Goal: Task Accomplishment & Management: Manage account settings

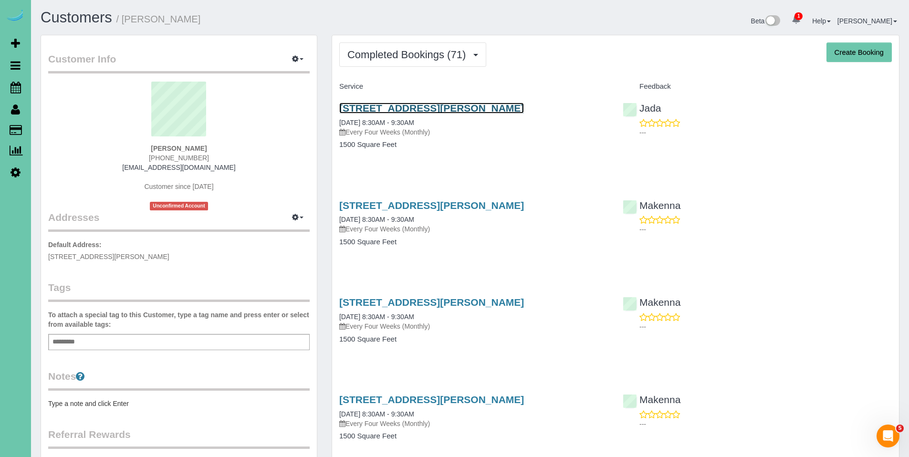
click at [413, 112] on link "6205 Mark Street, Papillion, NE 68133" at bounding box center [431, 108] width 185 height 11
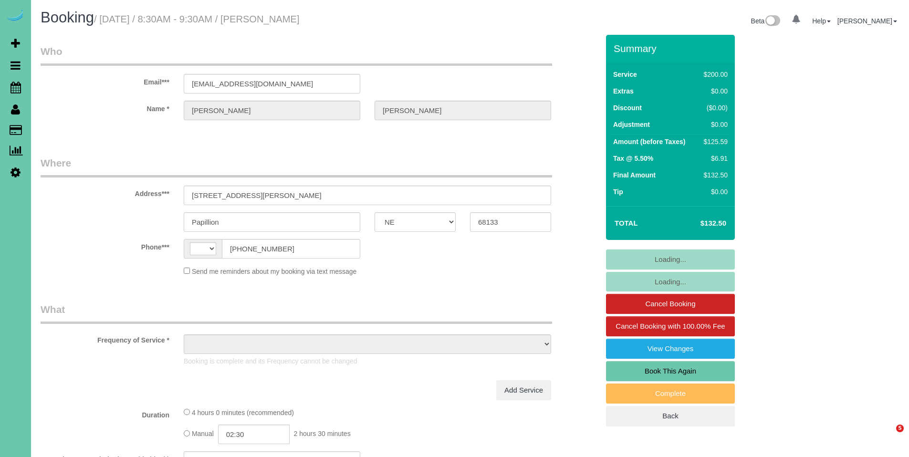
select select "NE"
select select "object:374"
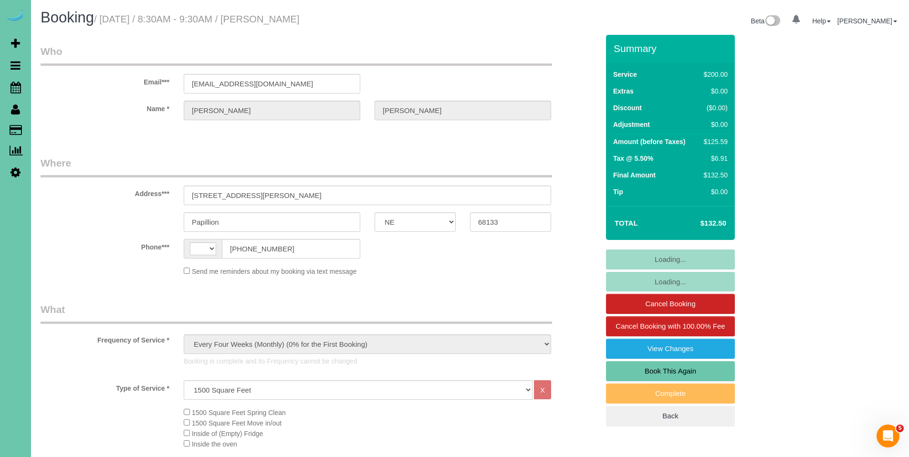
select select "string:[GEOGRAPHIC_DATA]"
select select "object:673"
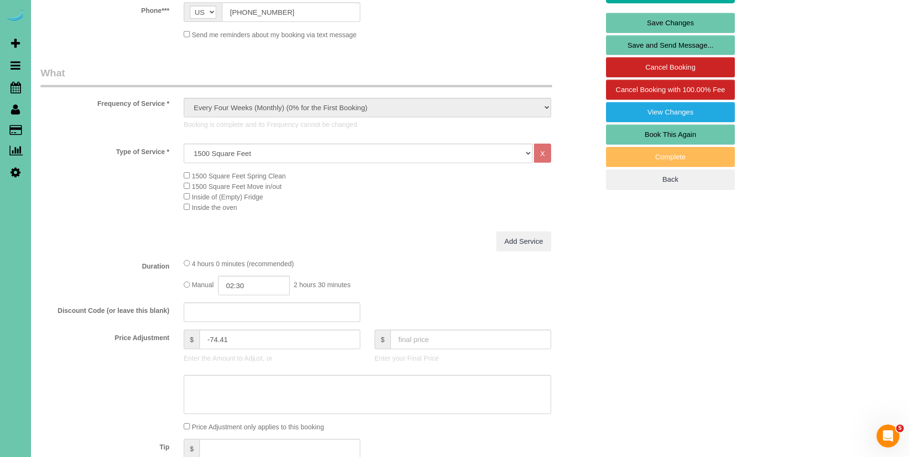
scroll to position [280, 0]
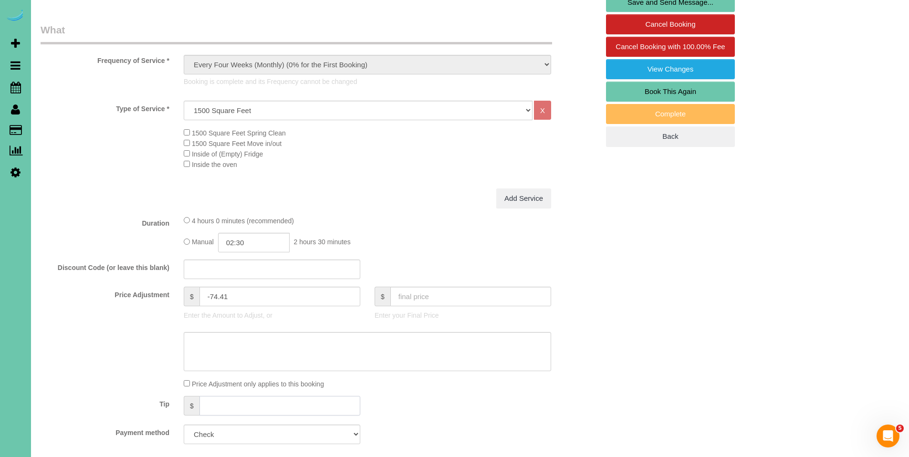
click at [229, 405] on input "text" at bounding box center [279, 406] width 161 height 20
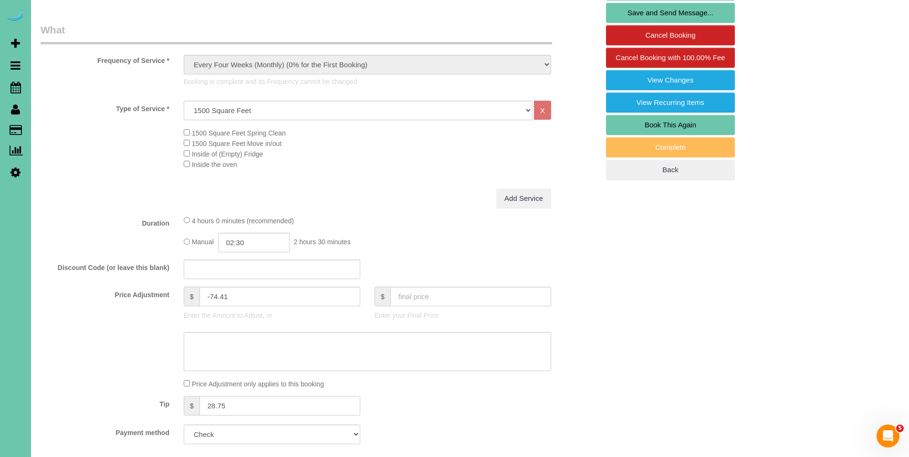
scroll to position [74, 0]
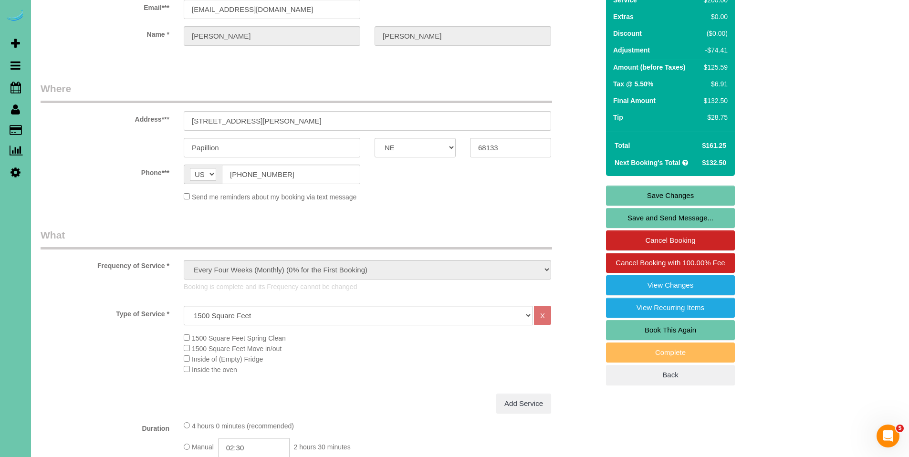
type input "28.75"
click at [689, 196] on link "Save Changes" at bounding box center [670, 196] width 129 height 20
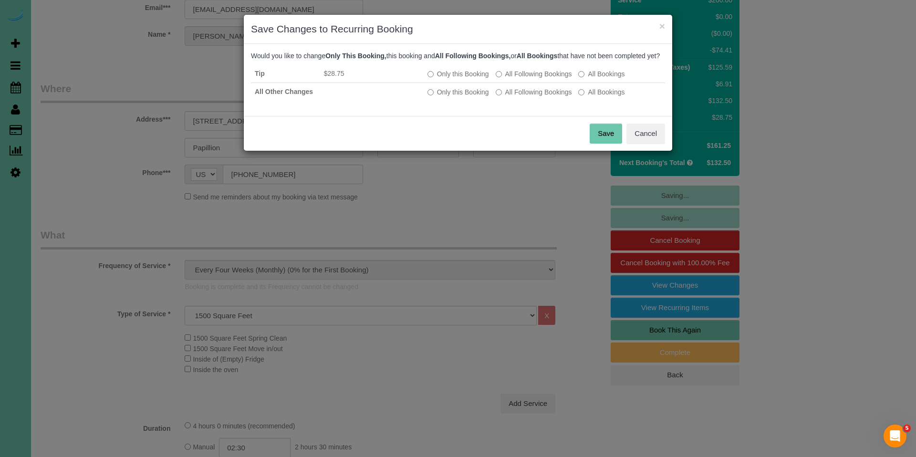
click at [605, 139] on button "Save" at bounding box center [606, 134] width 32 height 20
